Goal: Task Accomplishment & Management: Manage account settings

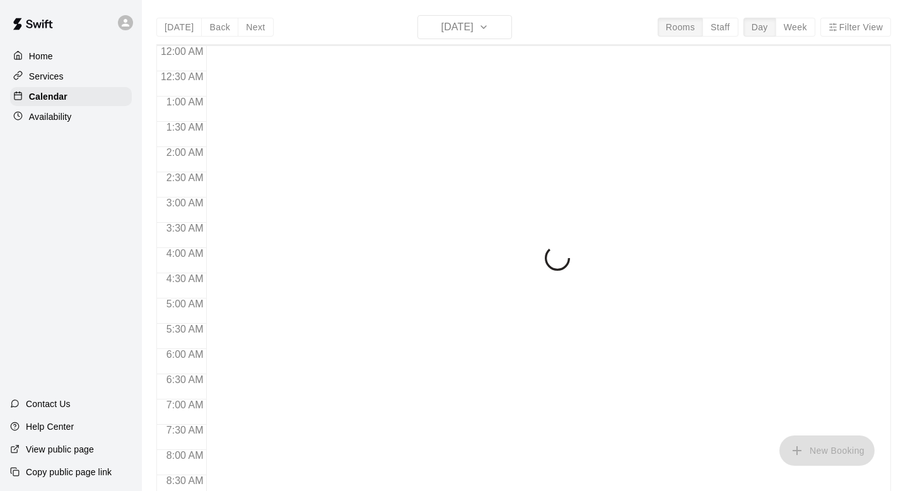
scroll to position [752, 0]
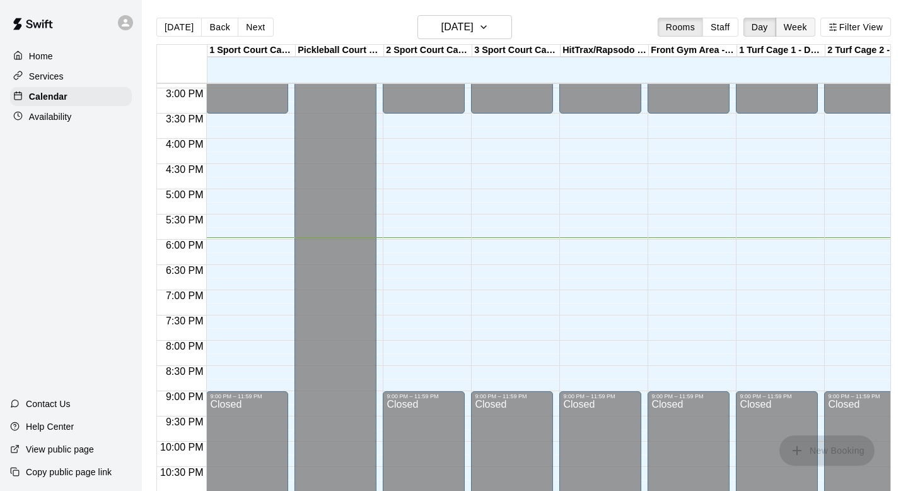
click at [800, 31] on button "Week" at bounding box center [796, 27] width 40 height 19
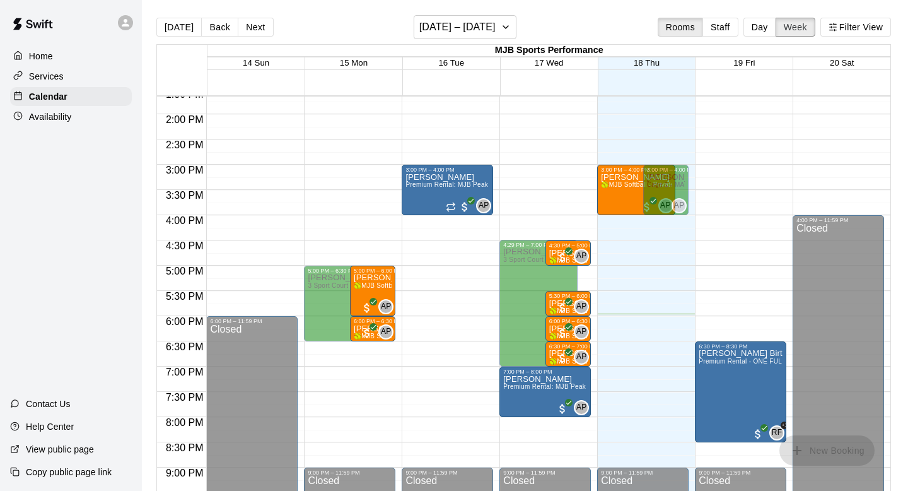
scroll to position [696, 0]
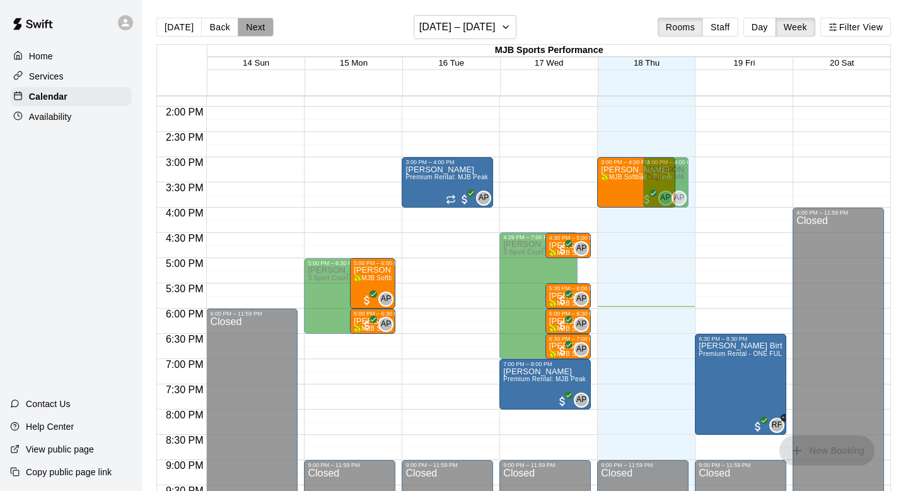
click at [254, 28] on button "Next" at bounding box center [255, 27] width 35 height 19
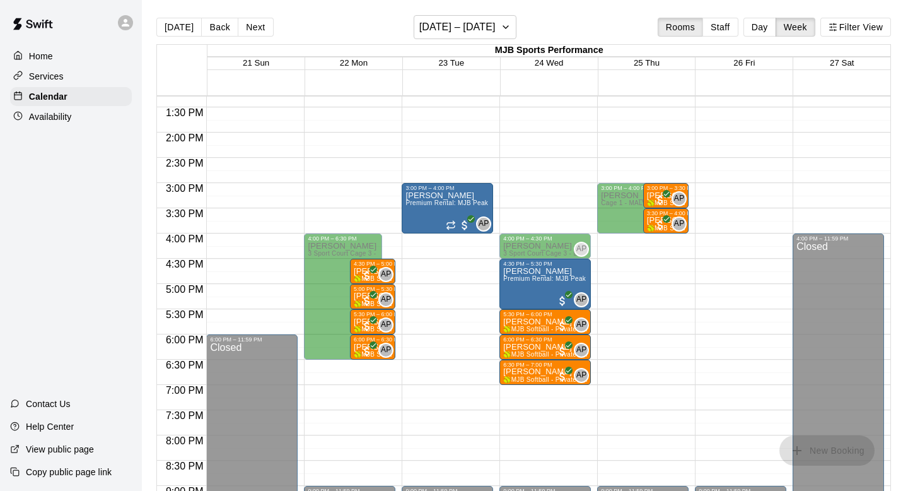
scroll to position [677, 0]
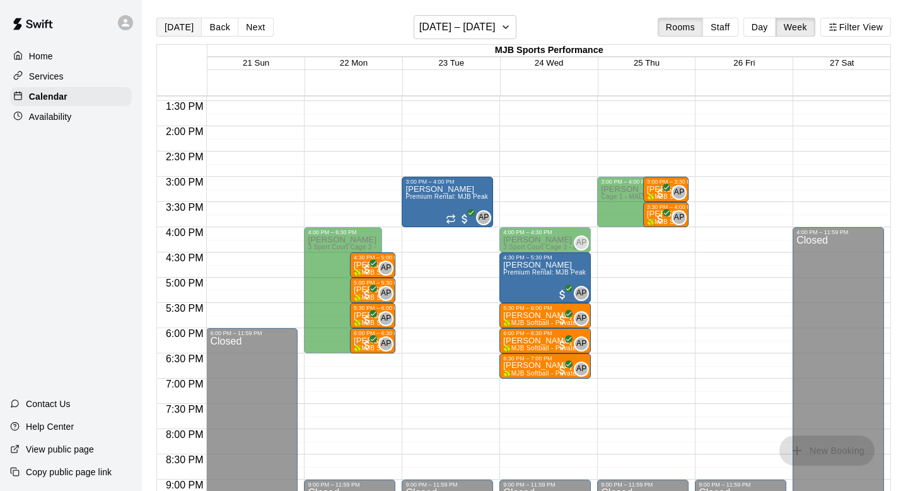
click at [171, 30] on button "[DATE]" at bounding box center [178, 27] width 45 height 19
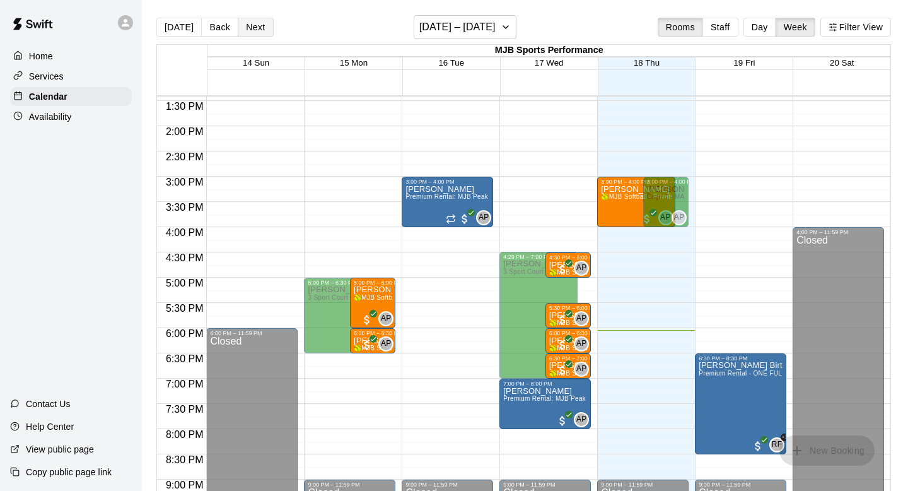
click at [250, 23] on button "Next" at bounding box center [255, 27] width 35 height 19
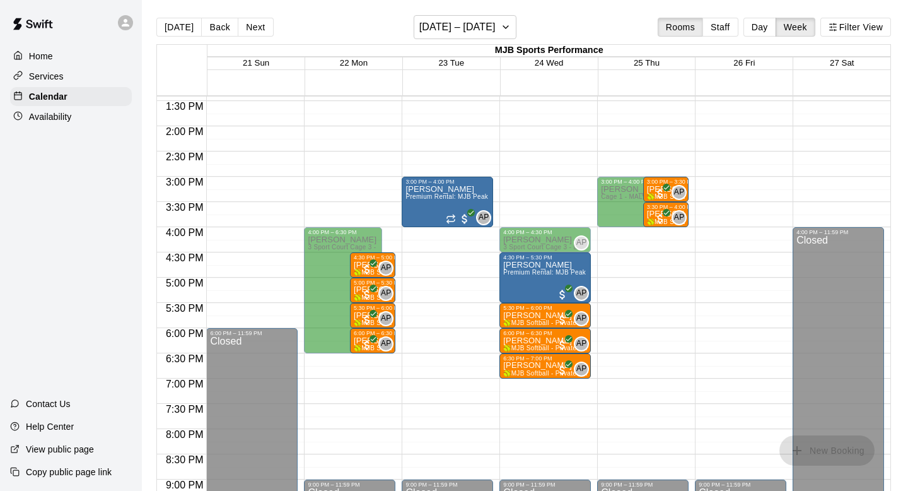
click at [180, 34] on button "[DATE]" at bounding box center [178, 27] width 45 height 19
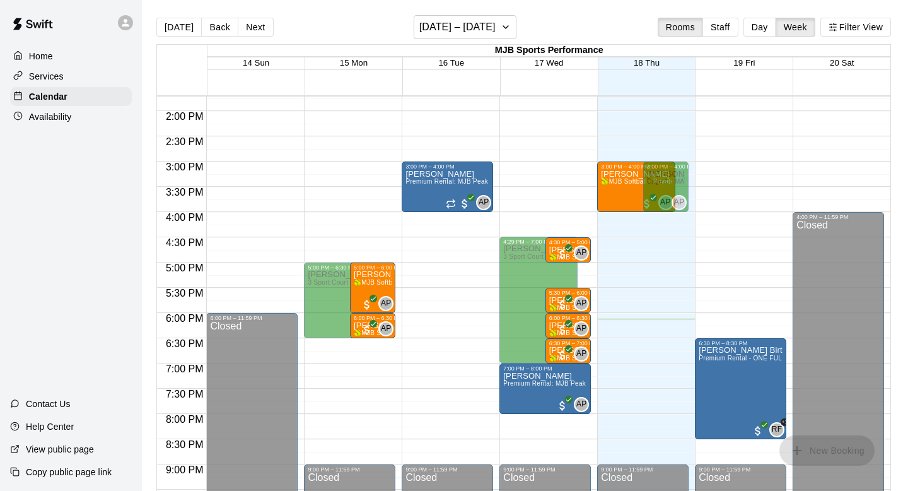
scroll to position [693, 0]
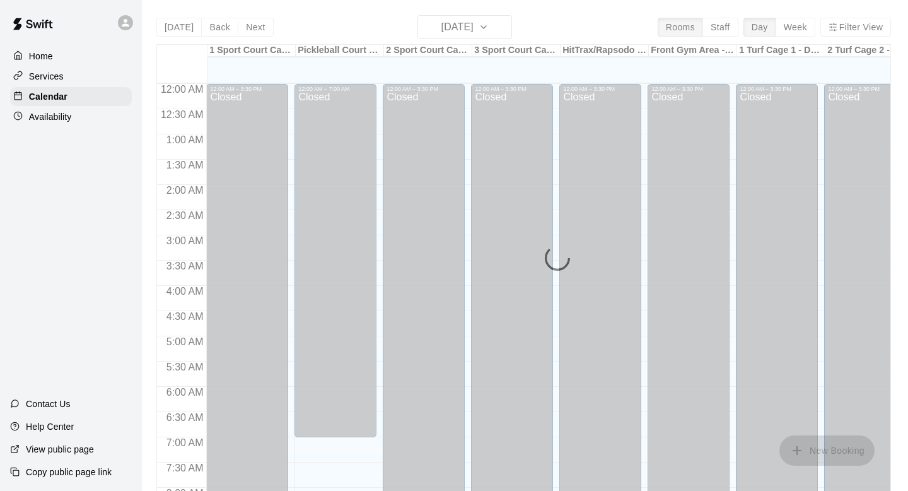
scroll to position [752, 0]
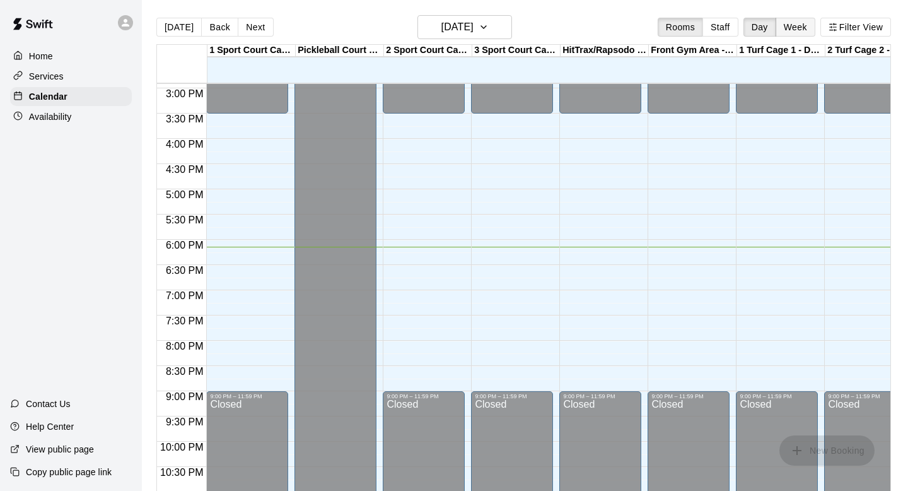
click at [792, 30] on button "Week" at bounding box center [796, 27] width 40 height 19
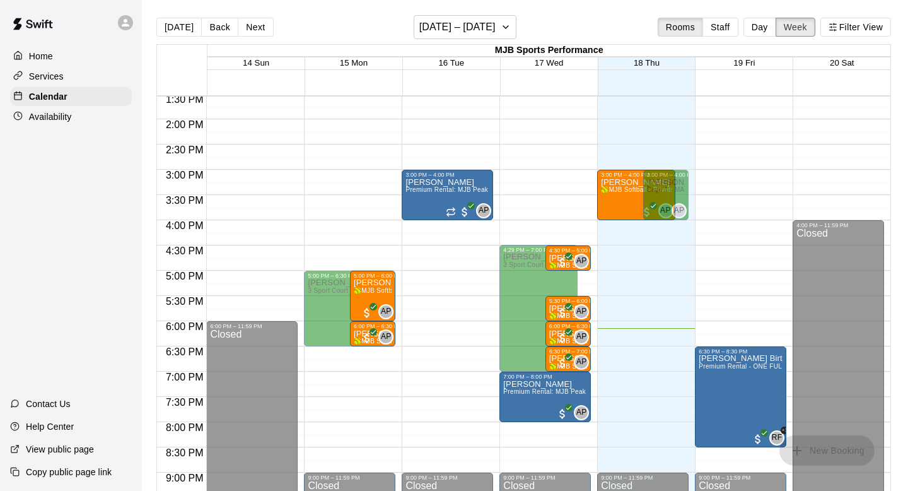
scroll to position [687, 0]
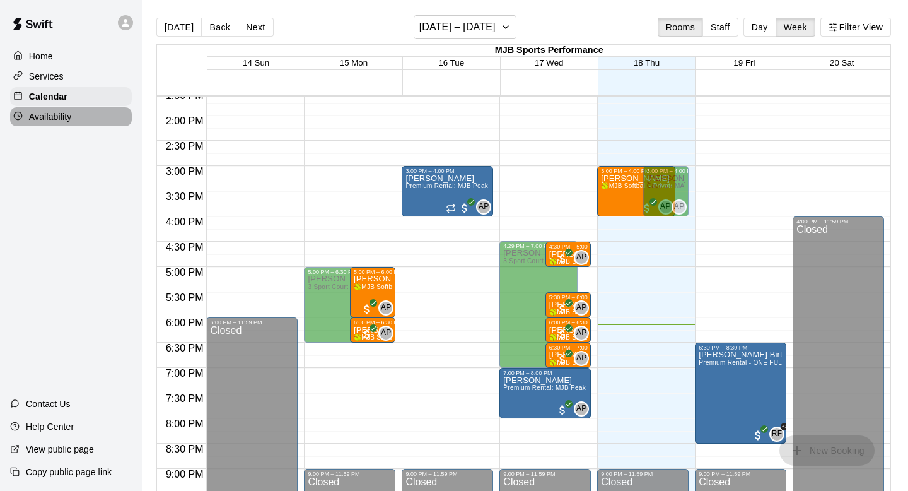
click at [40, 117] on p "Availability" at bounding box center [50, 116] width 43 height 13
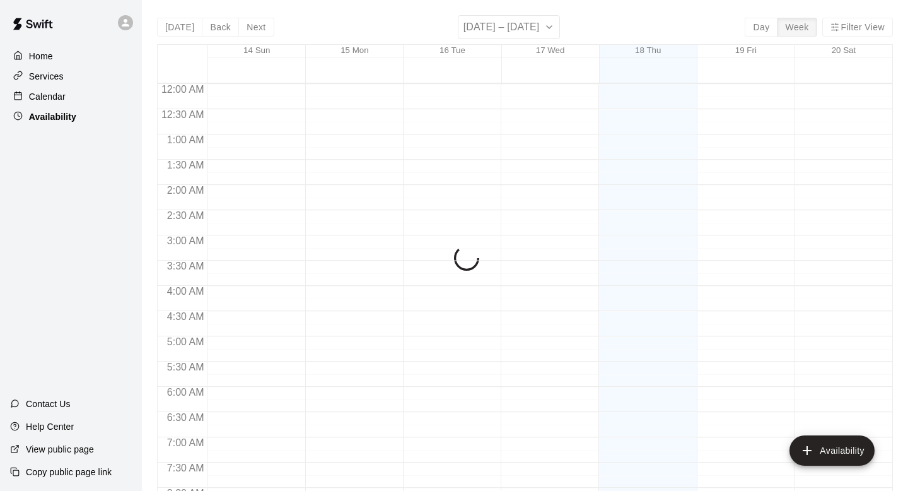
scroll to position [790, 0]
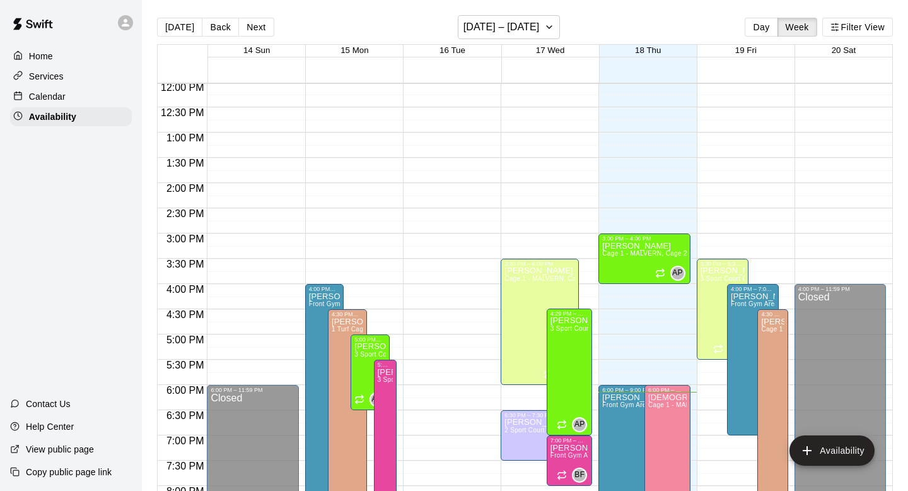
scroll to position [597, 0]
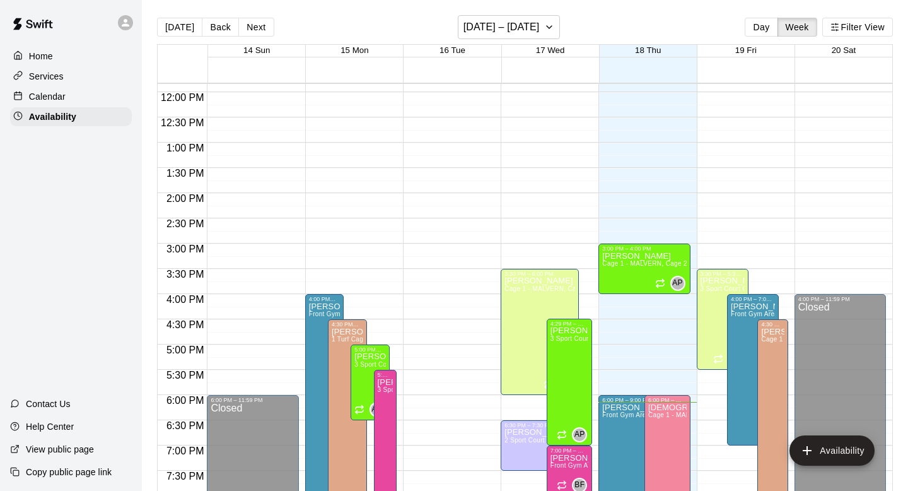
click at [756, 252] on div "12:00 AM – 8:00 AM Closed 3:30 PM – 5:30 PM Shawn Frye 3 Sport Court Cage 3 - D…" at bounding box center [742, 92] width 91 height 1211
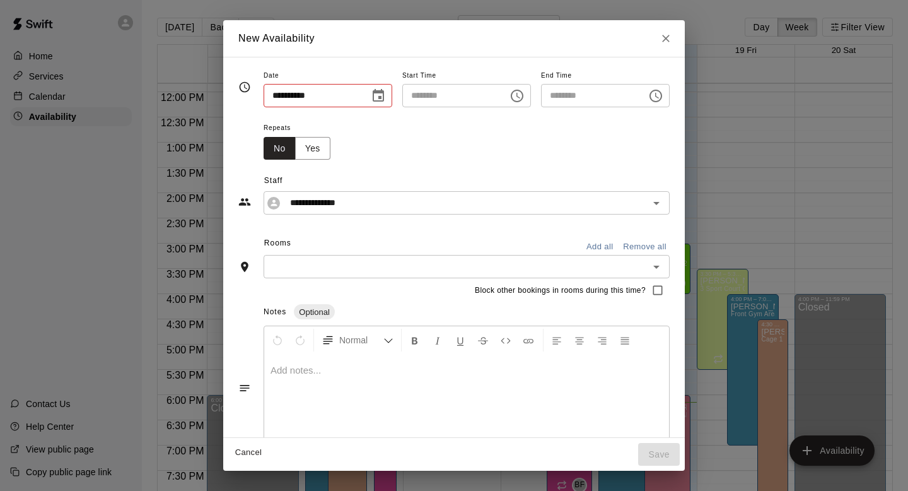
type input "**********"
type input "********"
click at [423, 96] on input "********" at bounding box center [450, 95] width 97 height 23
click at [414, 98] on input "********" at bounding box center [450, 95] width 97 height 23
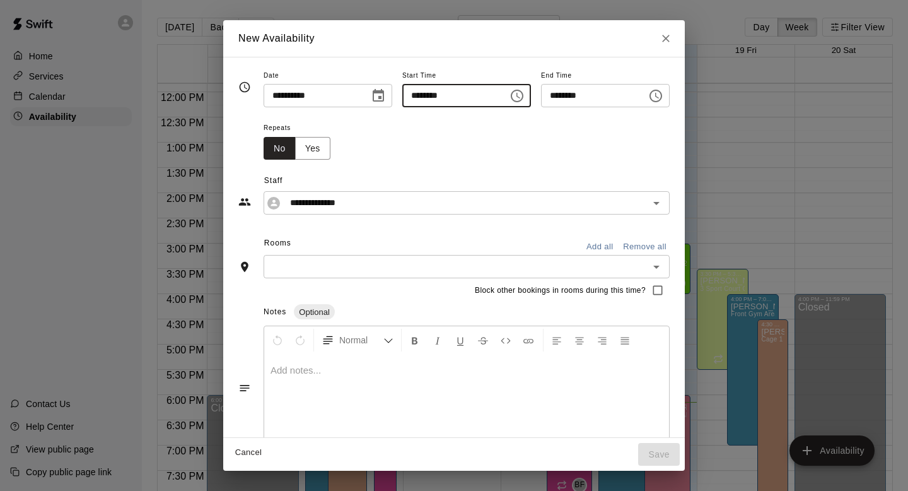
type input "********"
click at [558, 99] on input "********" at bounding box center [589, 95] width 97 height 23
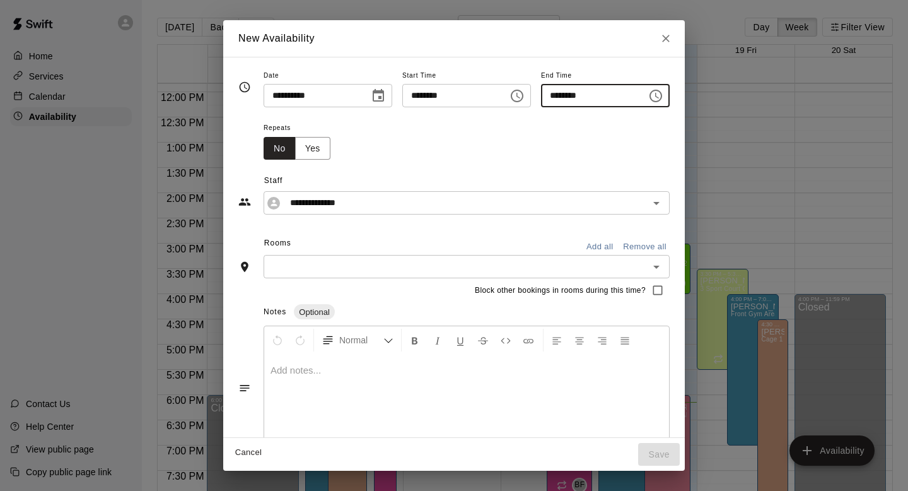
type input "********"
click at [344, 265] on input "text" at bounding box center [456, 267] width 378 height 16
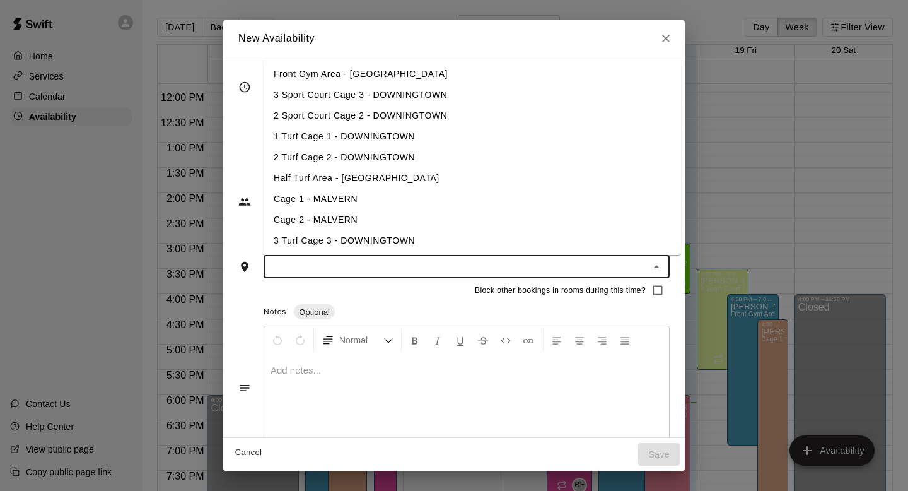
click at [331, 95] on li "3 Sport Court Cage 3 - DOWNINGTOWN" at bounding box center [473, 95] width 418 height 21
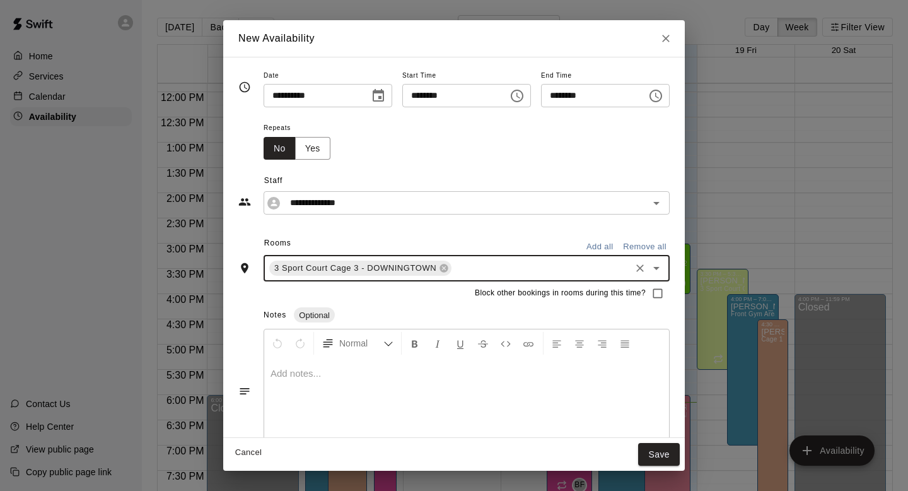
click at [599, 247] on button "Add all" at bounding box center [600, 247] width 40 height 20
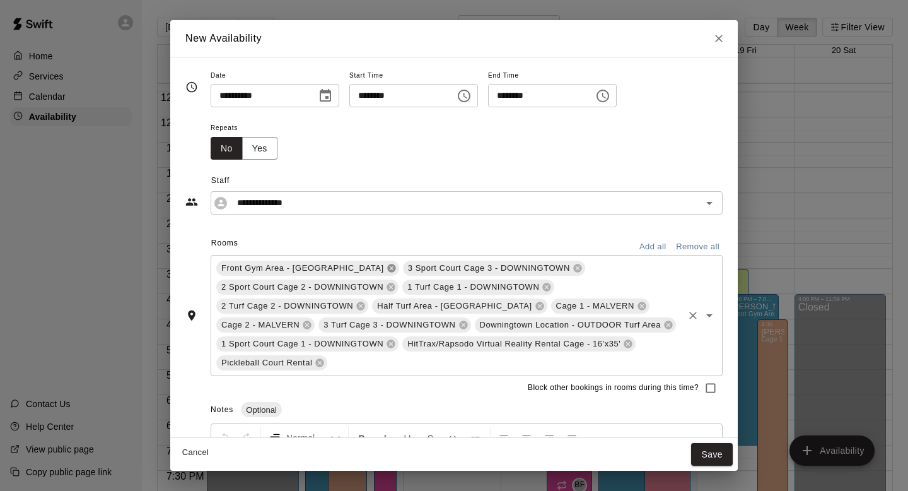
click at [387, 269] on icon at bounding box center [391, 268] width 8 height 8
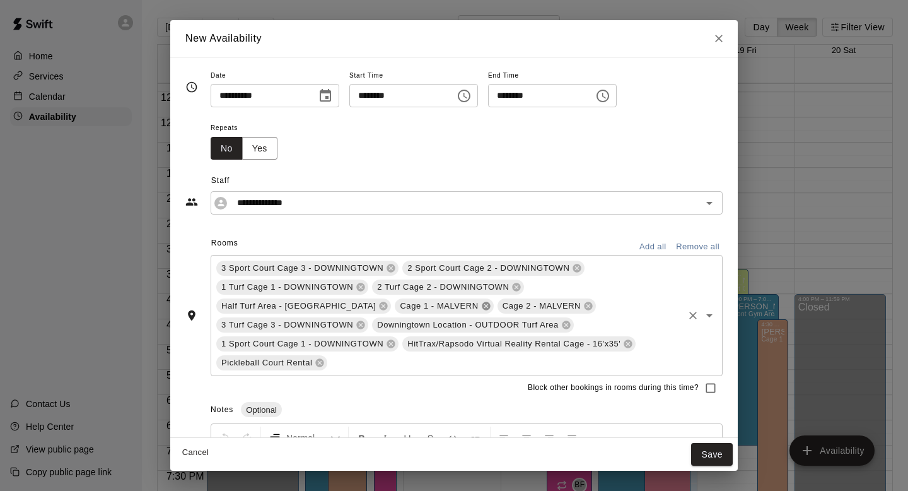
click at [481, 307] on icon at bounding box center [486, 306] width 10 height 10
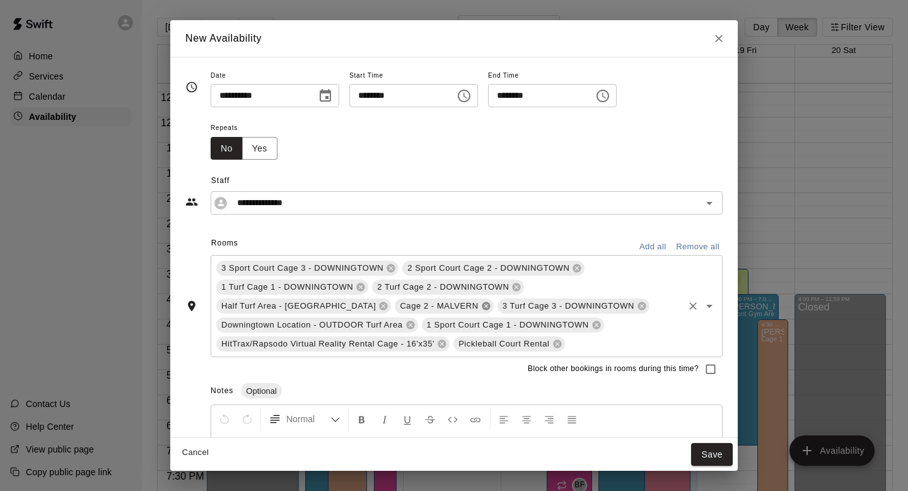
click at [481, 307] on icon at bounding box center [486, 306] width 10 height 10
click at [411, 324] on icon at bounding box center [411, 325] width 10 height 10
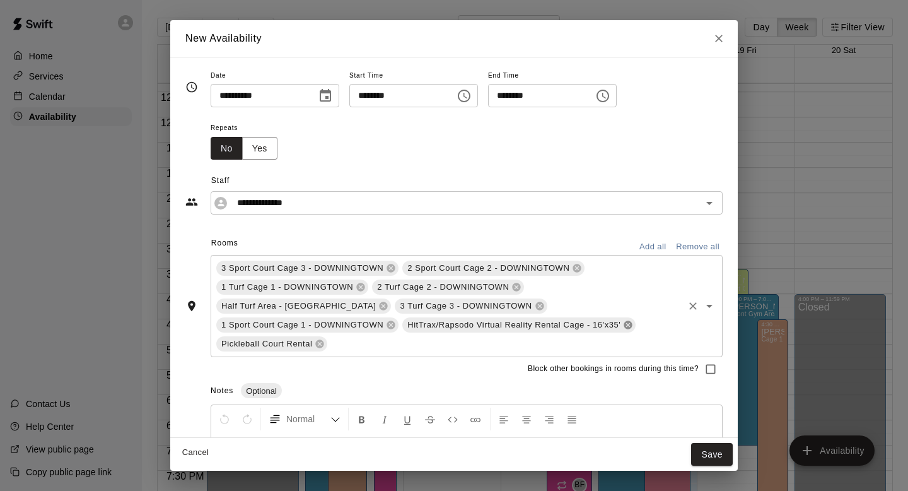
click at [629, 327] on icon at bounding box center [628, 325] width 8 height 8
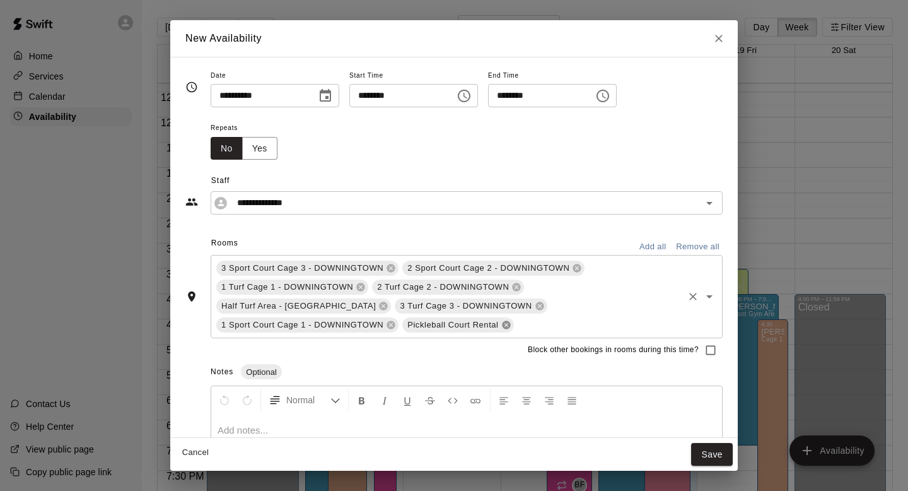
click at [506, 326] on icon at bounding box center [506, 325] width 8 height 8
click at [378, 307] on icon at bounding box center [383, 306] width 10 height 10
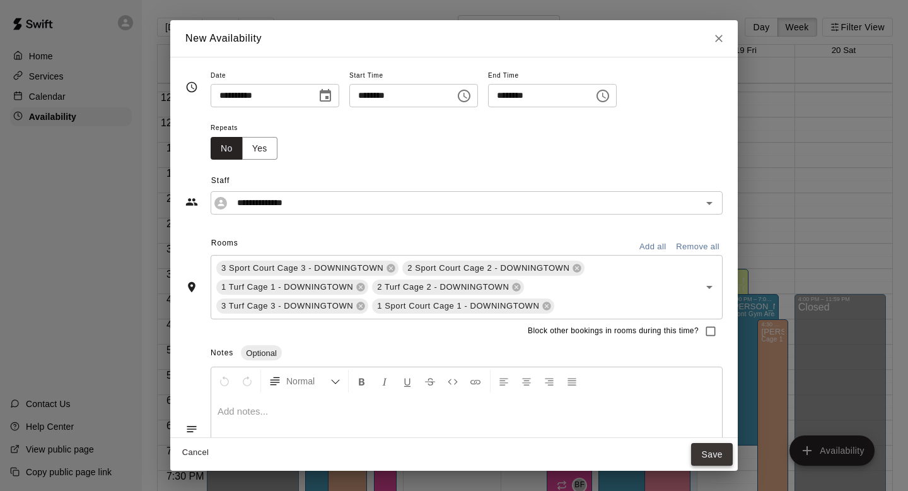
click at [714, 457] on button "Save" at bounding box center [712, 454] width 42 height 23
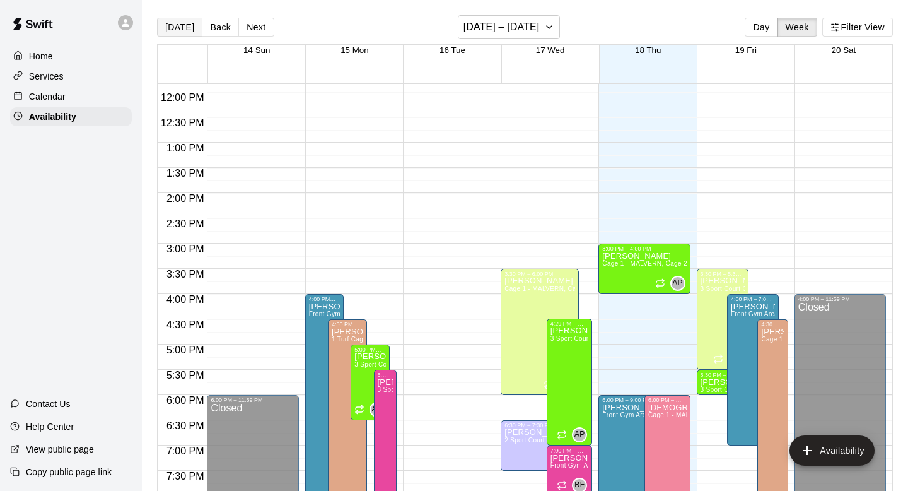
click at [178, 30] on button "[DATE]" at bounding box center [179, 27] width 45 height 19
click at [178, 28] on button "[DATE]" at bounding box center [179, 27] width 45 height 19
click at [65, 90] on p "Calendar" at bounding box center [47, 96] width 37 height 13
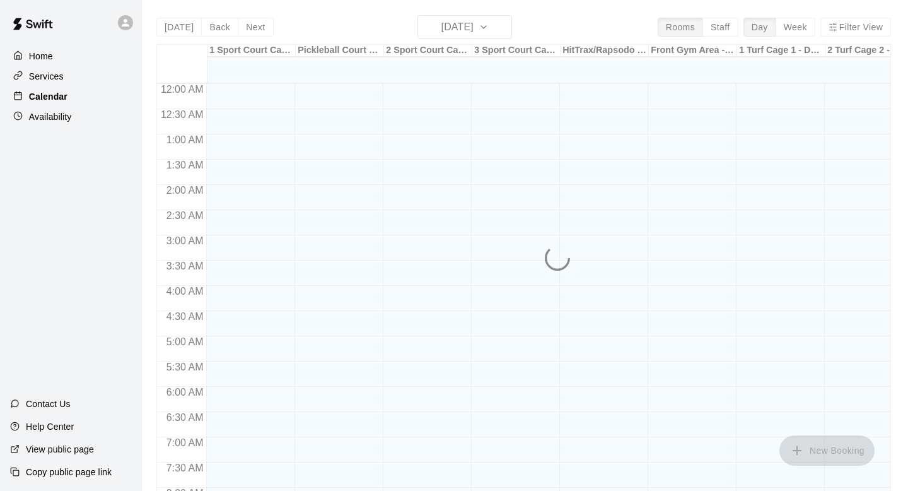
scroll to position [752, 0]
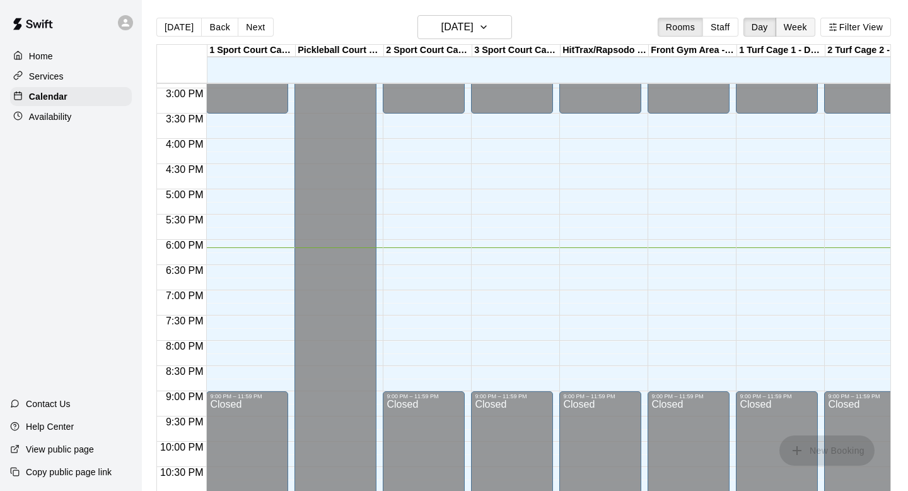
click at [802, 23] on button "Week" at bounding box center [796, 27] width 40 height 19
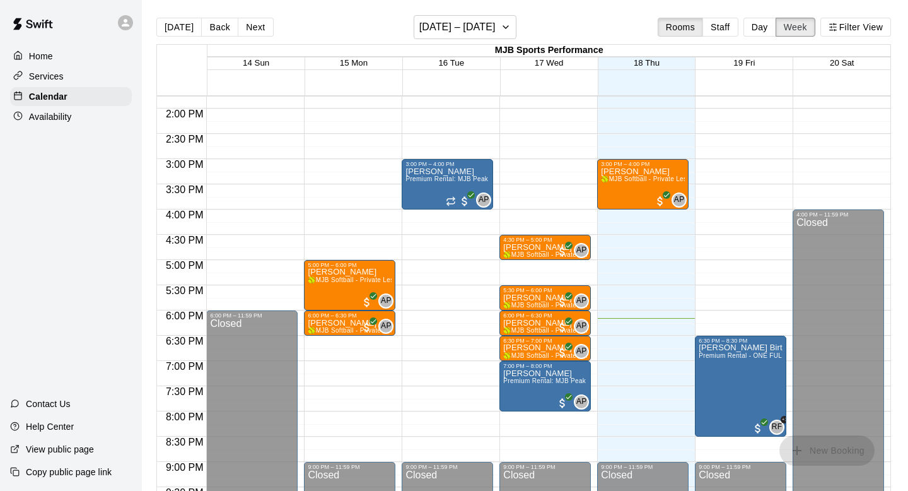
scroll to position [699, 0]
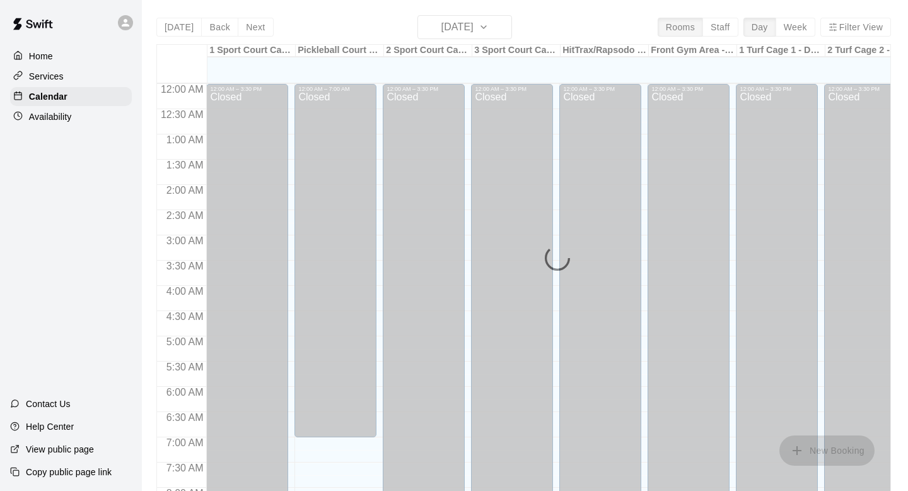
scroll to position [752, 0]
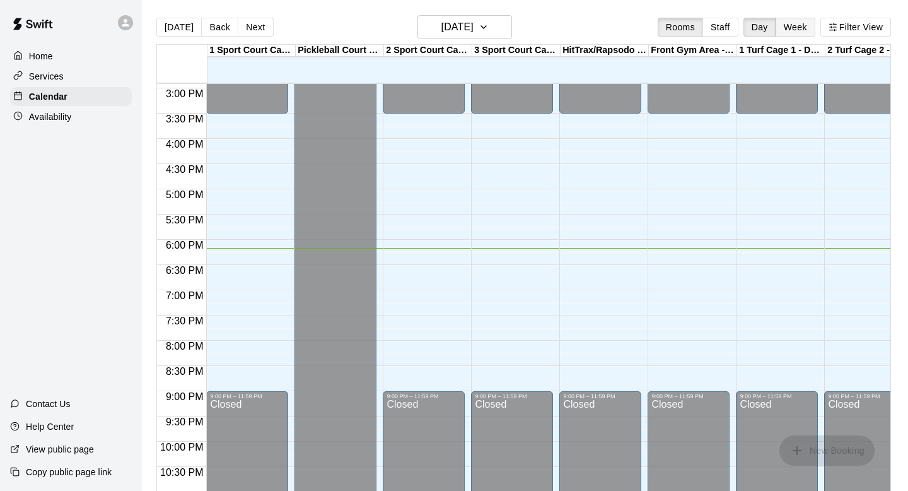
click at [799, 26] on button "Week" at bounding box center [796, 27] width 40 height 19
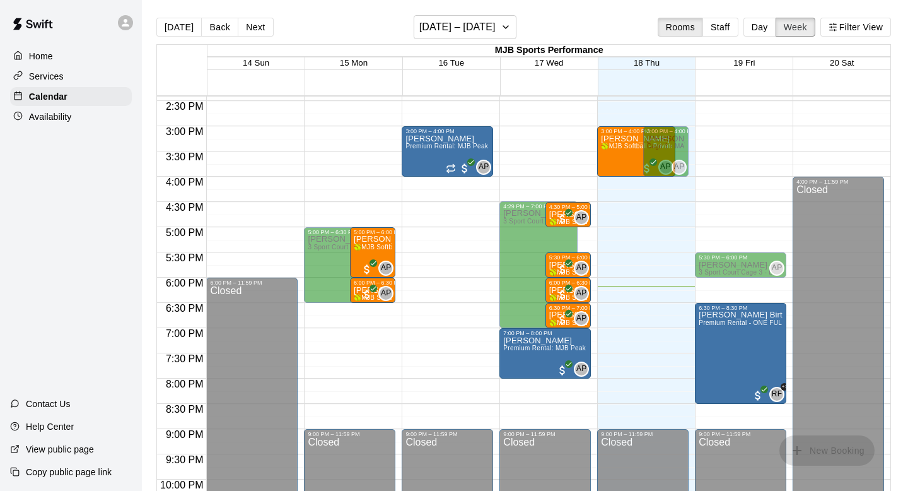
scroll to position [722, 0]
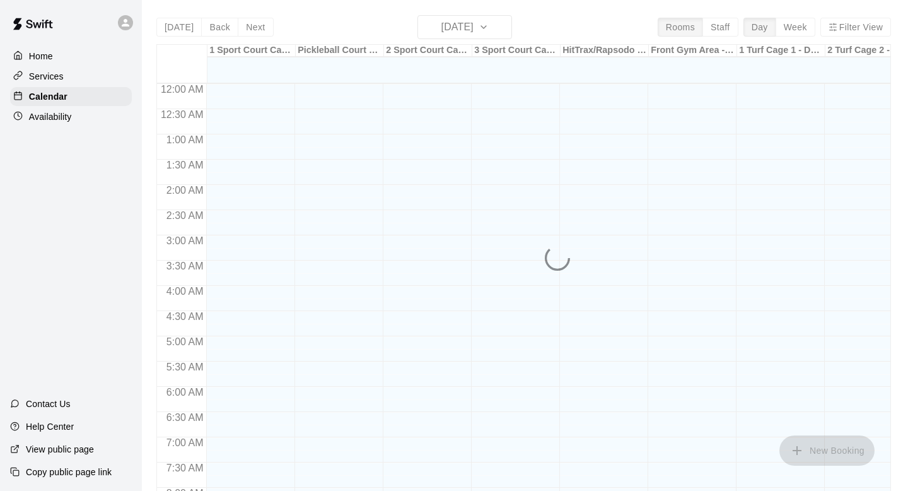
scroll to position [752, 0]
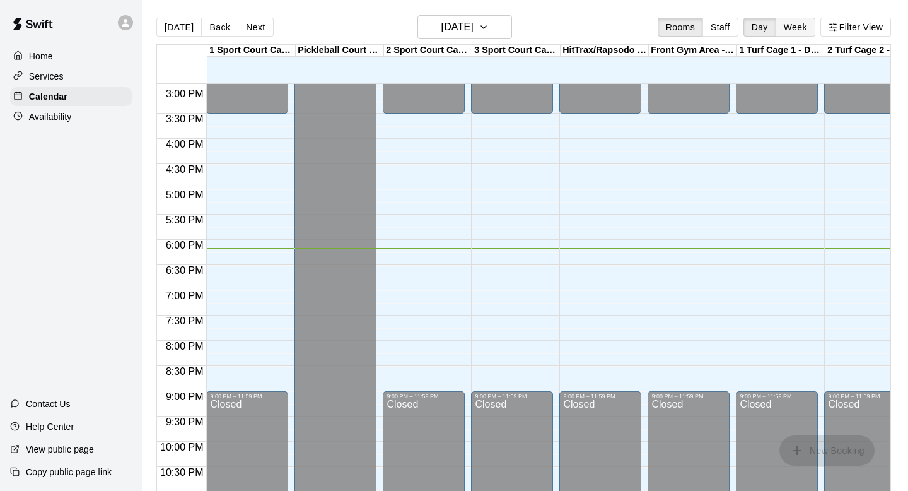
click at [797, 28] on button "Week" at bounding box center [796, 27] width 40 height 19
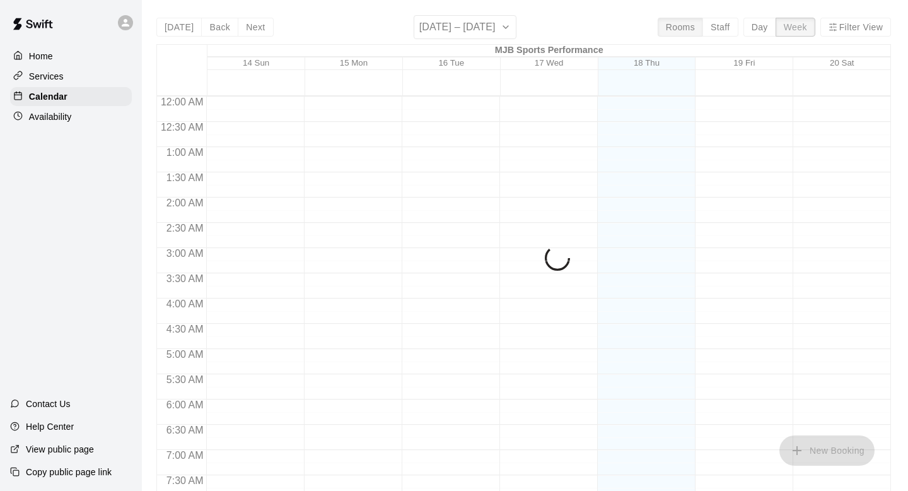
scroll to position [803, 0]
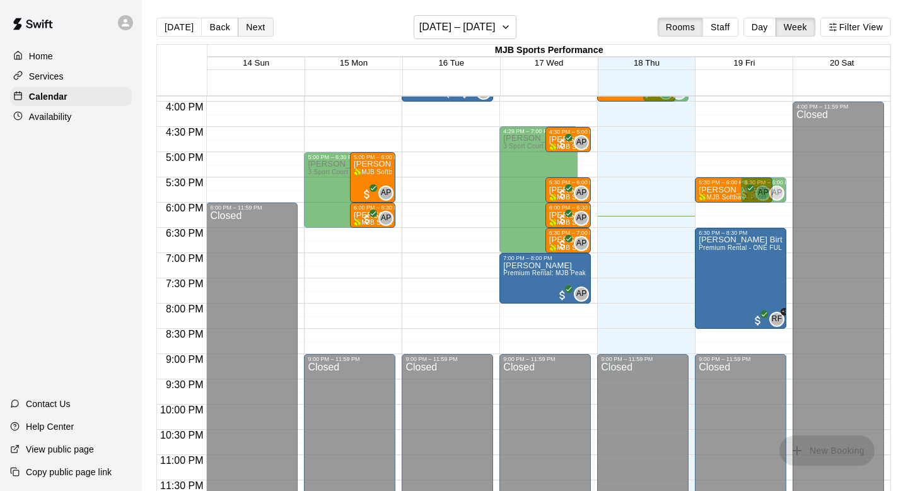
click at [247, 25] on button "Next" at bounding box center [255, 27] width 35 height 19
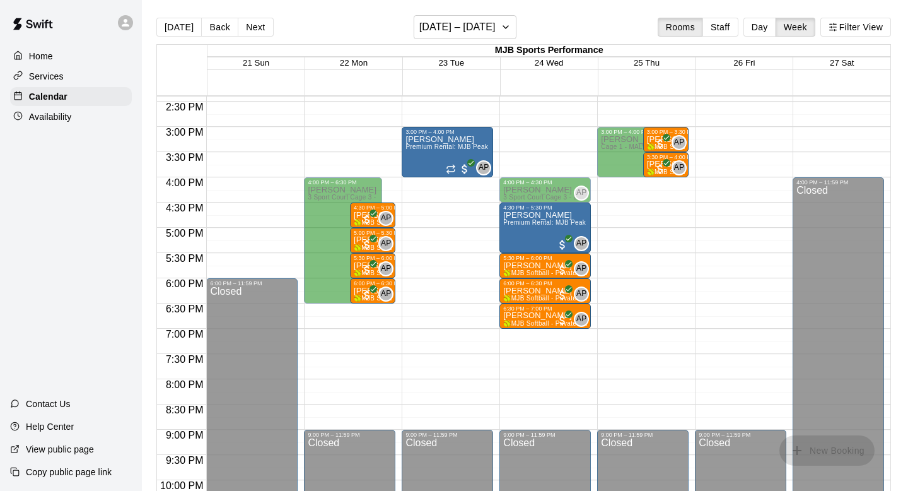
scroll to position [726, 0]
click at [660, 170] on span "All customers have paid" at bounding box center [660, 169] width 13 height 13
click at [652, 169] on div "[PERSON_NAME] 🥎MJB Softball - Private Lesson - 30 Minute - [GEOGRAPHIC_DATA] LO…" at bounding box center [666, 406] width 38 height 491
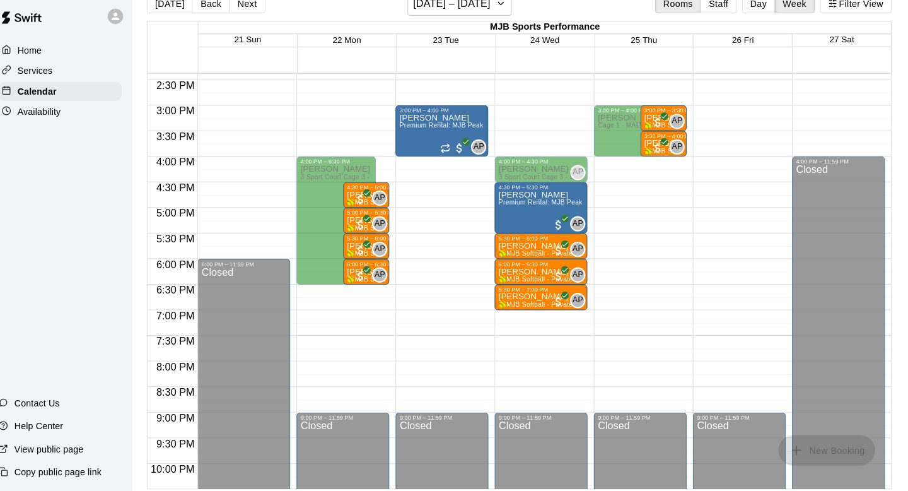
scroll to position [20, 0]
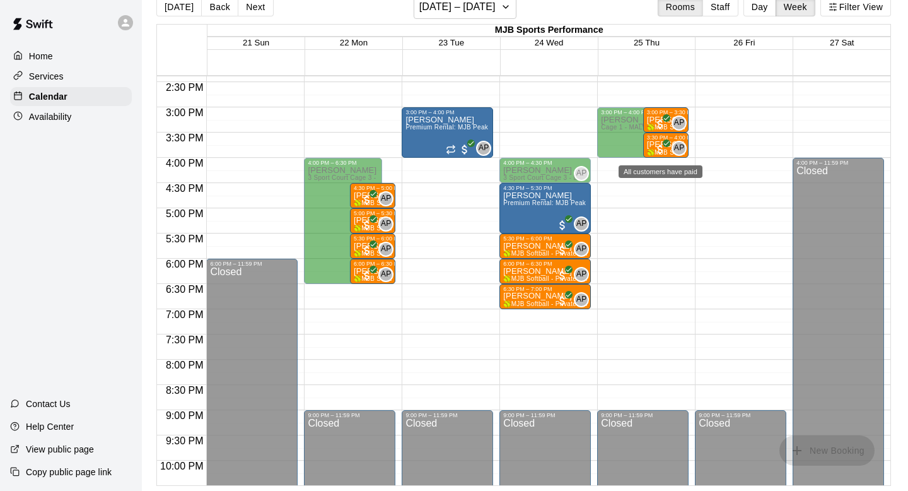
click at [664, 140] on icon "All customers have paid" at bounding box center [667, 143] width 8 height 8
click at [683, 138] on div "3:30 PM – 4:00 PM" at bounding box center [673, 137] width 52 height 6
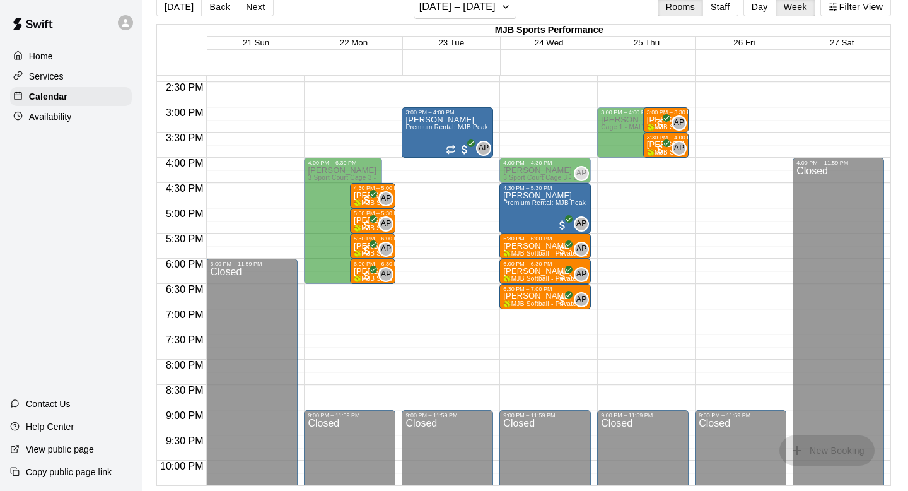
click at [685, 136] on div "3:30 PM – 4:00 PM" at bounding box center [673, 137] width 52 height 6
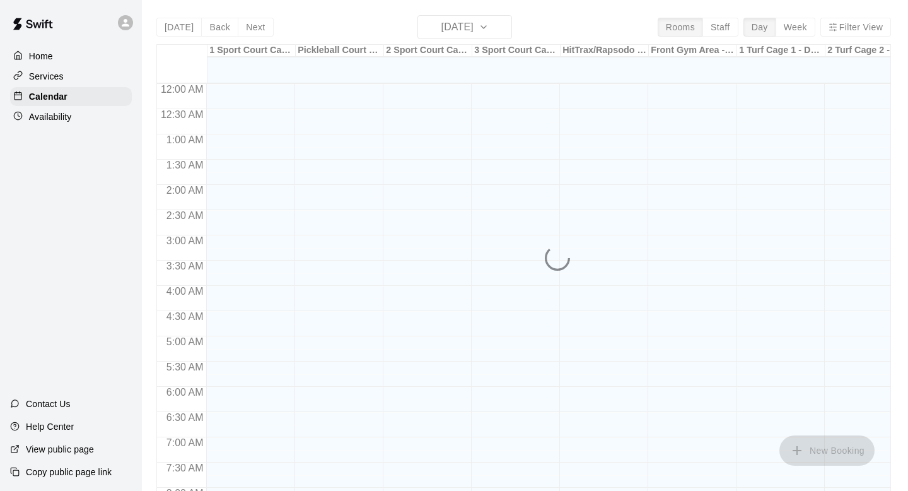
scroll to position [752, 0]
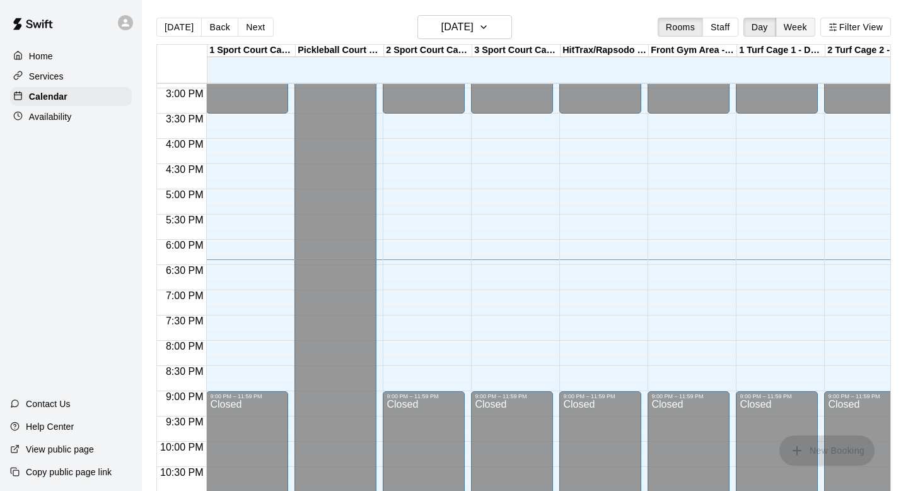
click at [798, 26] on button "Week" at bounding box center [796, 27] width 40 height 19
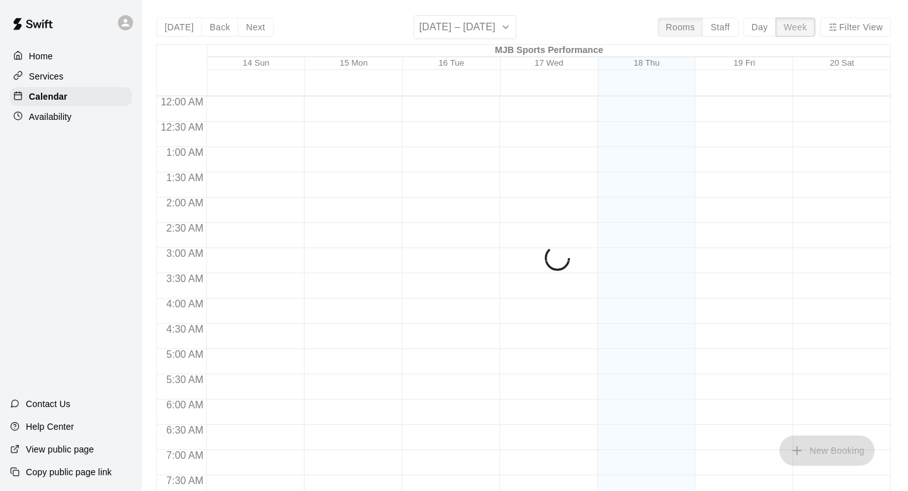
scroll to position [803, 0]
